Goal: Information Seeking & Learning: Learn about a topic

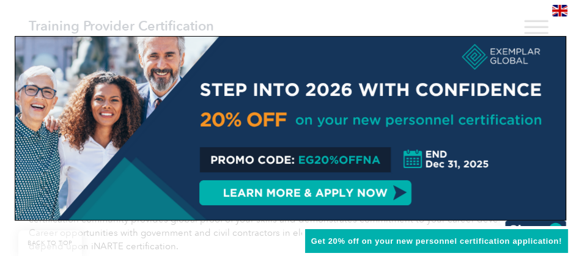
scroll to position [1155, 0]
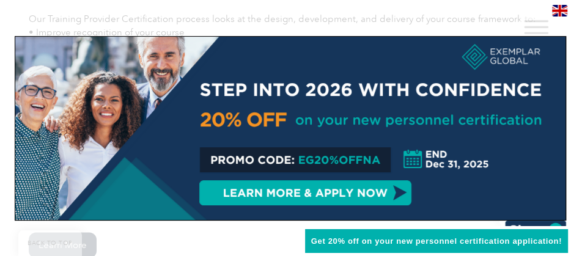
click at [500, 24] on div at bounding box center [285, 128] width 571 height 256
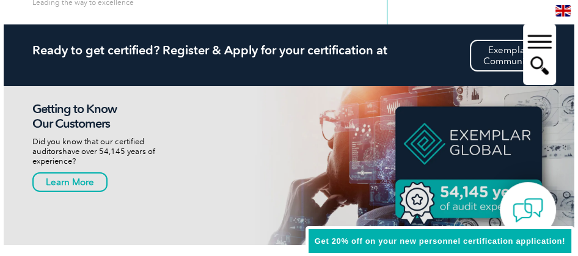
scroll to position [0, 0]
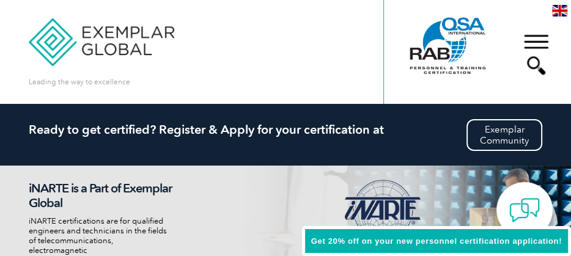
click at [538, 63] on div "▼" at bounding box center [535, 54] width 33 height 61
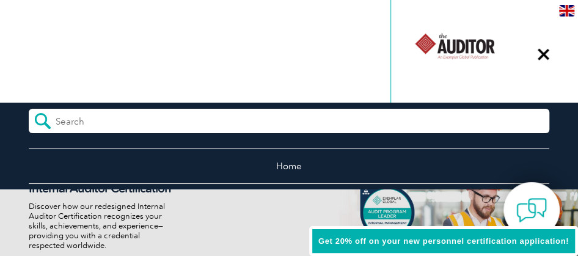
click at [208, 193] on div "Internal Auditor Certification Discover how our redesigned Internal Auditor Cer…" at bounding box center [289, 245] width 520 height 159
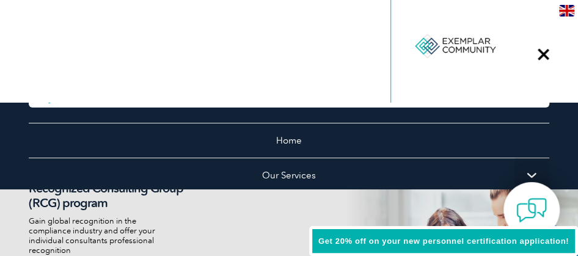
scroll to position [31, 0]
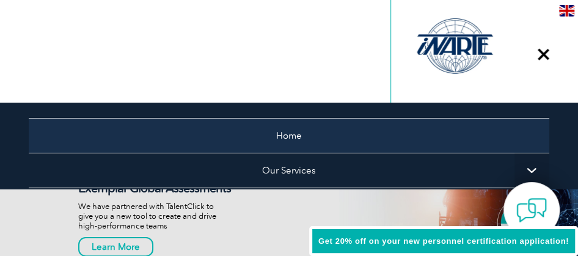
click at [278, 137] on link "Home" at bounding box center [289, 135] width 520 height 35
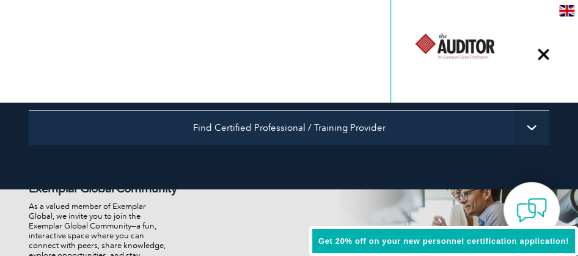
scroll to position [270, 0]
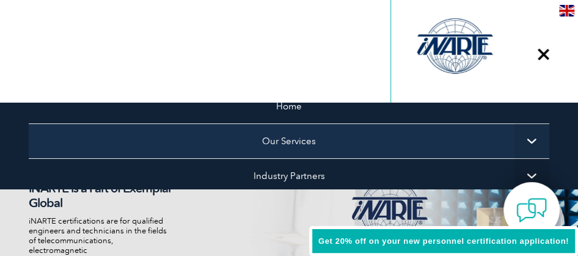
drag, startPoint x: 89, startPoint y: 152, endPoint x: 112, endPoint y: 76, distance: 78.7
click at [112, 89] on ul "Home Our Services Getting Certified Individual Certifications Engineers & Techn…" at bounding box center [289, 241] width 520 height 305
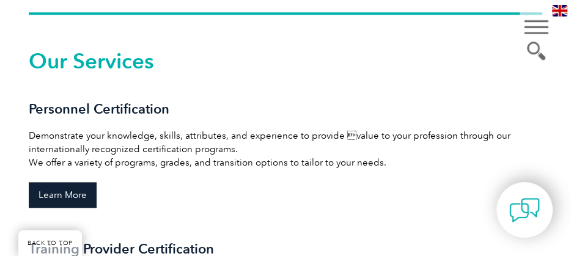
scroll to position [898, 0]
click at [73, 194] on link "Learn More" at bounding box center [63, 195] width 68 height 26
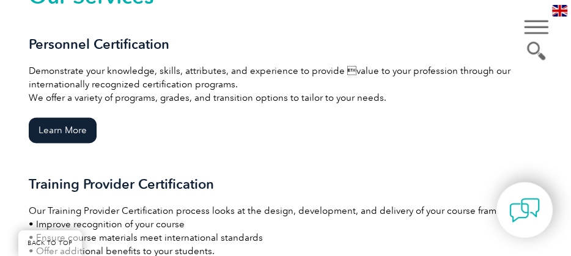
scroll to position [1027, 0]
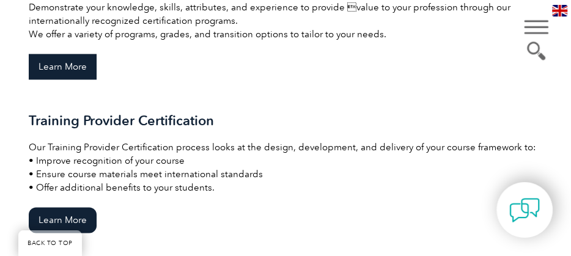
click at [51, 71] on link "Learn More" at bounding box center [63, 67] width 68 height 26
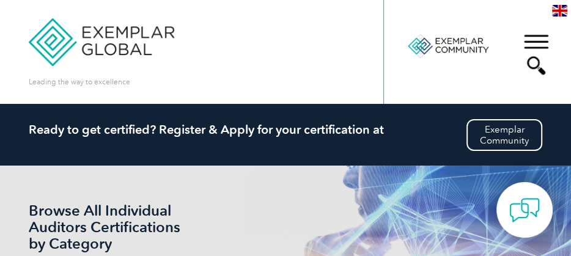
click at [261, 135] on h2 "Ready to get certified? Register & Apply for your certification at" at bounding box center [286, 129] width 514 height 15
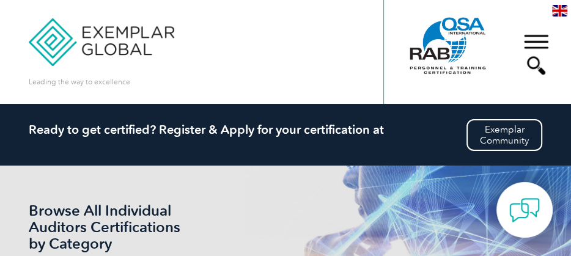
click at [390, 155] on div "Ready to get certified? Register & Apply for your certification at Exemplar Com…" at bounding box center [286, 135] width 514 height 62
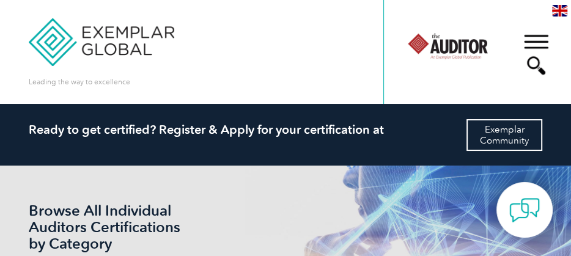
click at [503, 144] on link "Exemplar Community" at bounding box center [504, 135] width 76 height 32
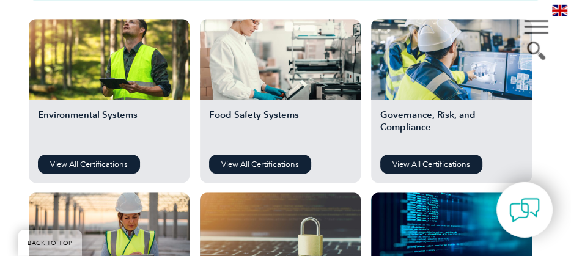
scroll to position [449, 0]
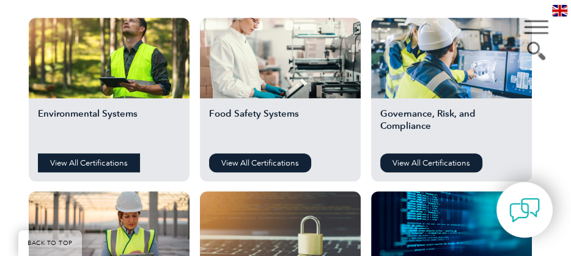
click at [68, 165] on link "View All Certifications" at bounding box center [89, 162] width 102 height 19
click at [69, 165] on link "View All Certifications" at bounding box center [89, 162] width 102 height 19
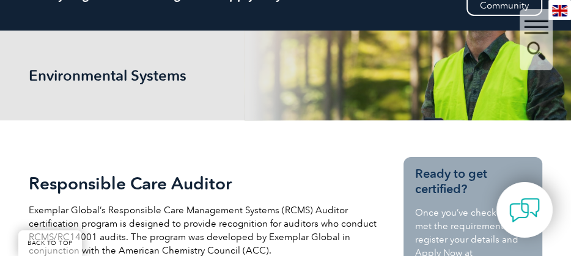
scroll to position [64, 0]
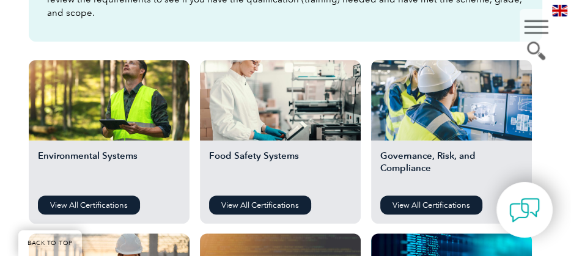
scroll to position [449, 0]
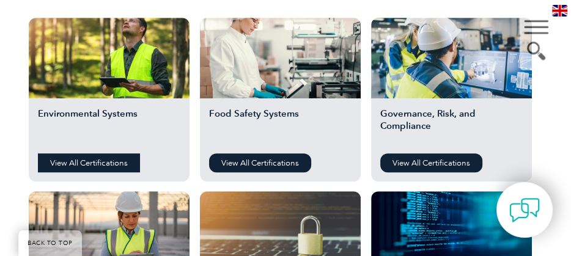
click at [86, 164] on link "View All Certifications" at bounding box center [89, 162] width 102 height 19
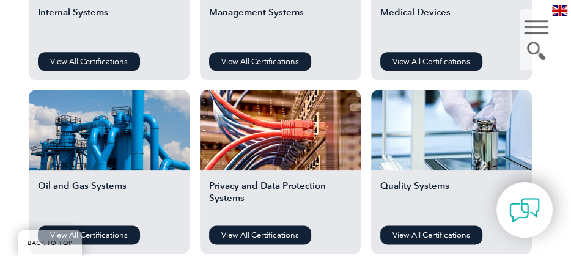
scroll to position [963, 0]
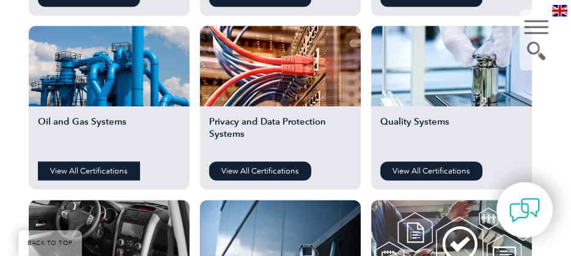
click at [95, 172] on link "View All Certifications" at bounding box center [89, 170] width 102 height 19
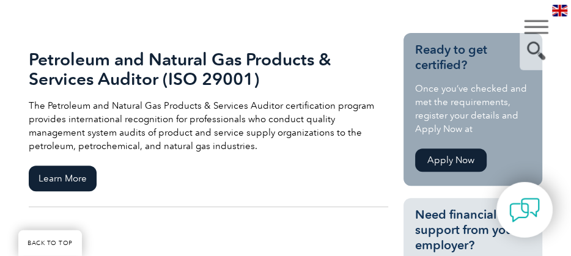
scroll to position [321, 0]
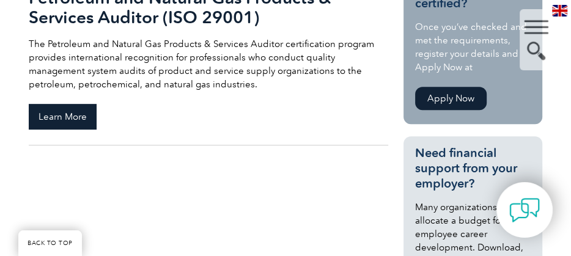
click at [61, 122] on span "Learn More" at bounding box center [63, 117] width 68 height 26
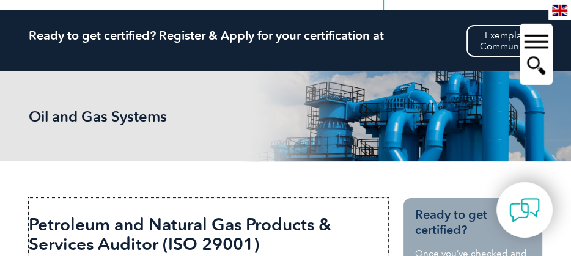
scroll to position [64, 0]
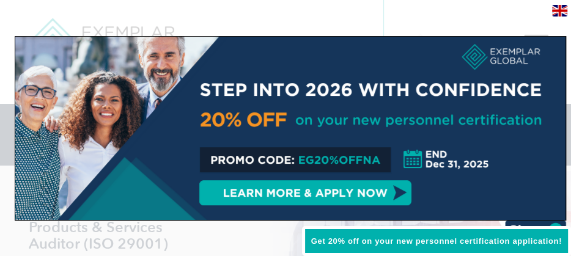
click at [432, 13] on div at bounding box center [285, 128] width 571 height 256
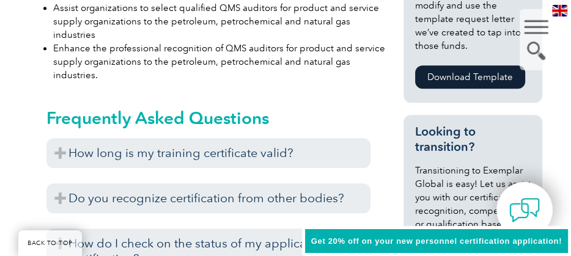
scroll to position [706, 0]
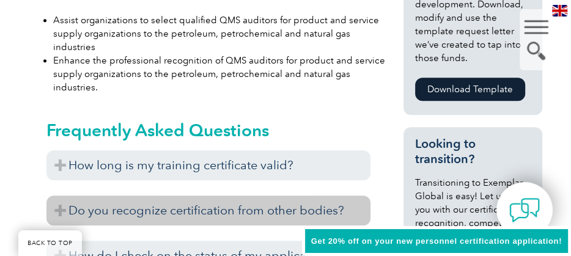
click at [246, 196] on h3 "Do you recognize certification from other bodies?" at bounding box center [208, 211] width 324 height 30
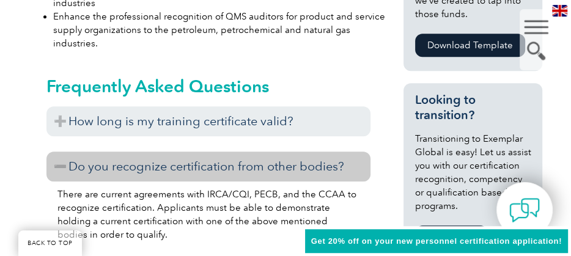
scroll to position [898, 0]
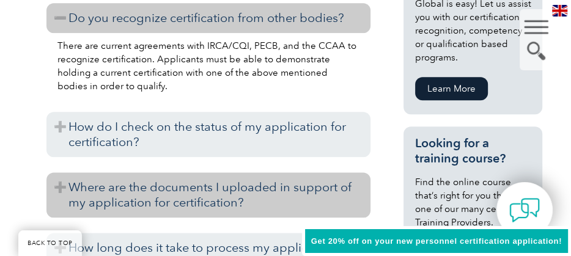
click at [232, 178] on h3 "Where are the documents I uploaded in support of my application for certificati…" at bounding box center [208, 194] width 324 height 45
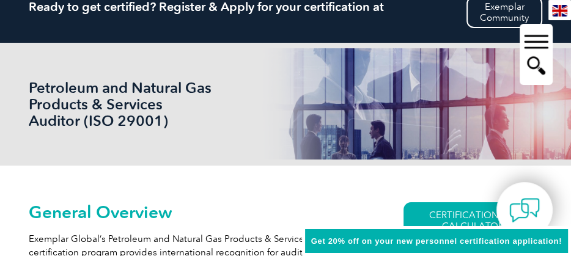
scroll to position [128, 0]
